Goal: Information Seeking & Learning: Learn about a topic

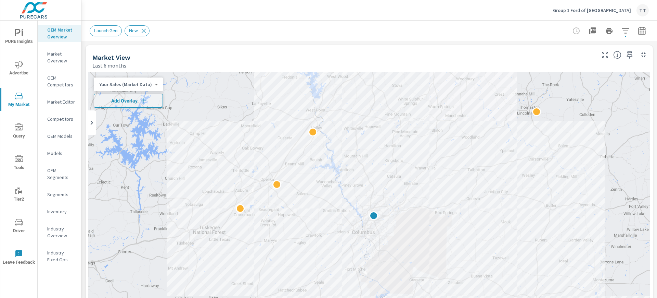
click at [57, 213] on p "Inventory" at bounding box center [61, 211] width 28 height 7
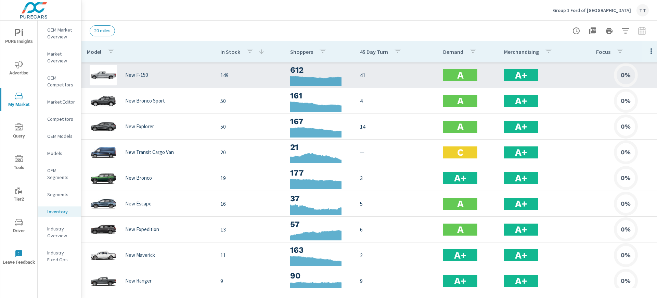
click at [368, 78] on p "41" at bounding box center [396, 75] width 72 height 8
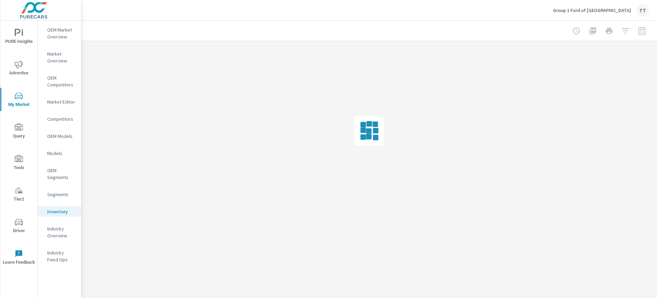
click at [361, 77] on div at bounding box center [369, 130] width 576 height 178
click at [360, 77] on div at bounding box center [369, 130] width 576 height 178
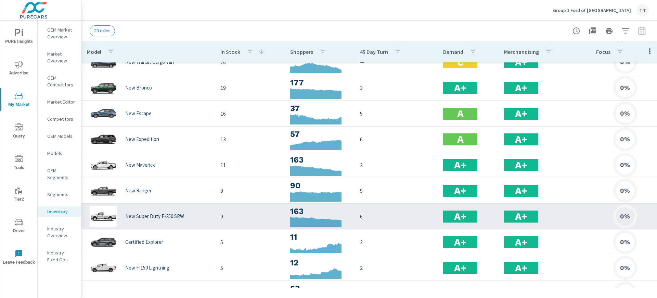
scroll to position [57, 0]
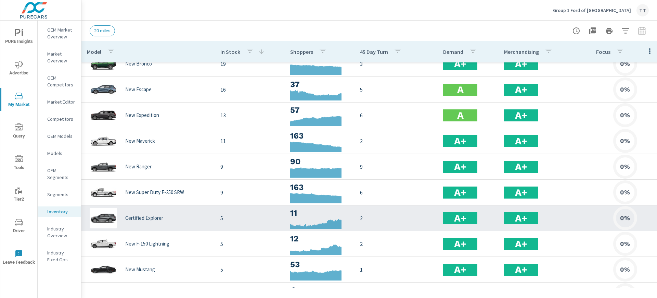
scroll to position [190, 0]
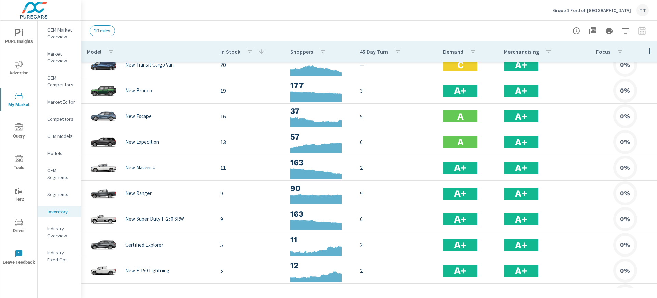
scroll to position [25, 0]
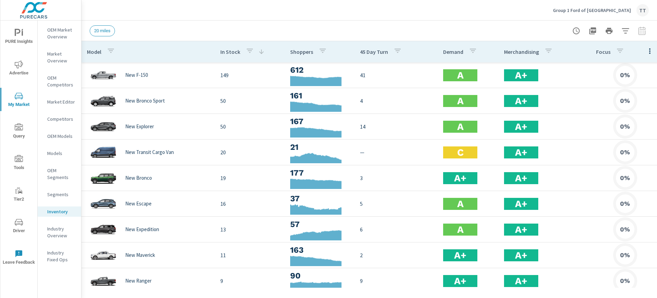
click at [58, 121] on p "Competitors" at bounding box center [61, 118] width 28 height 7
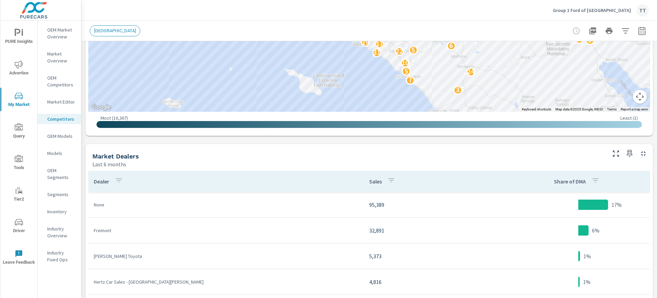
scroll to position [219, 0]
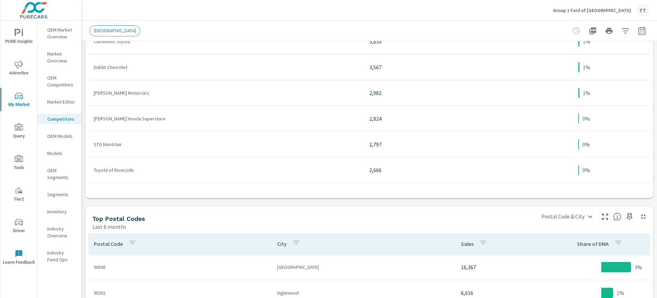
scroll to position [490, 0]
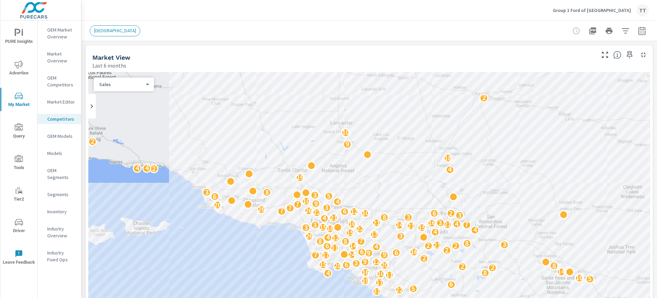
click at [113, 28] on span "[GEOGRAPHIC_DATA]" at bounding box center [115, 30] width 50 height 5
click at [393, 29] on div "[GEOGRAPHIC_DATA]" at bounding box center [322, 30] width 464 height 11
click at [55, 175] on p "OEM Segments" at bounding box center [61, 174] width 28 height 14
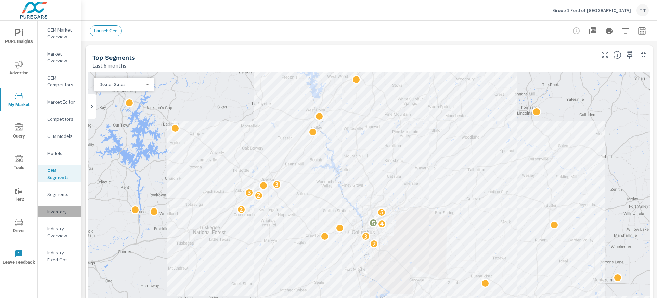
click at [47, 209] on div "Inventory" at bounding box center [59, 211] width 43 height 10
